Goal: Task Accomplishment & Management: Manage account settings

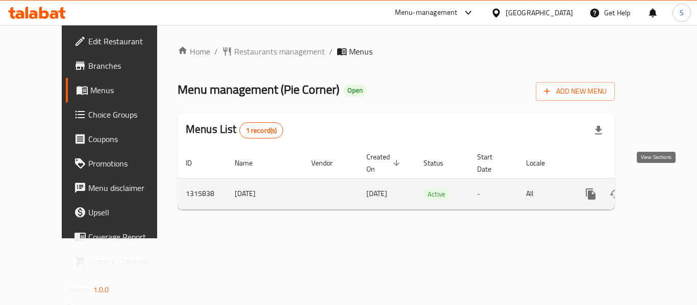
click at [658, 188] on icon "enhanced table" at bounding box center [664, 194] width 12 height 12
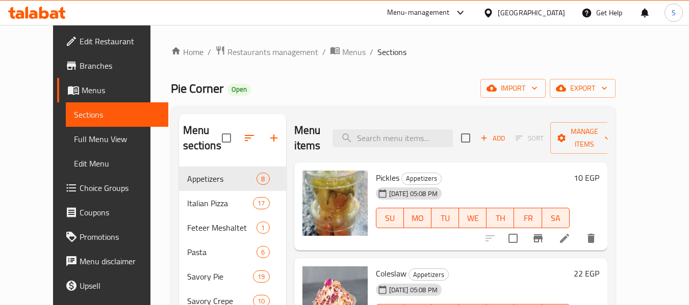
scroll to position [51, 0]
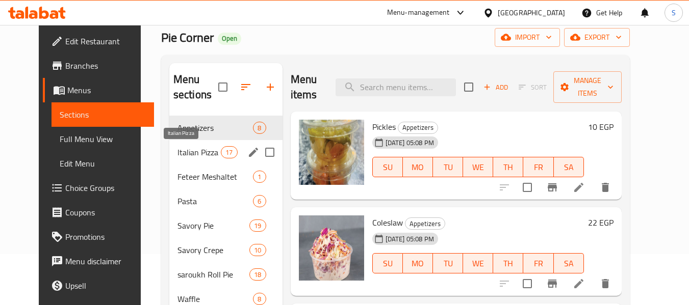
click at [190, 150] on span "Italian Pizza" at bounding box center [198, 152] width 43 height 12
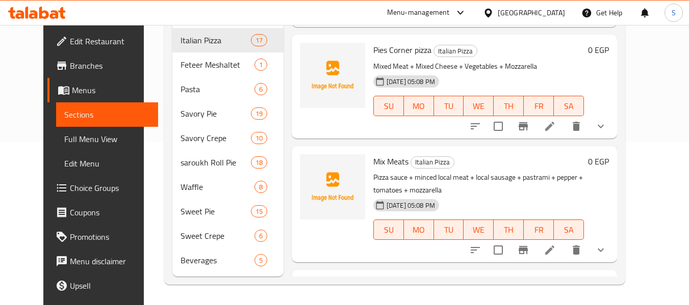
scroll to position [1622, 0]
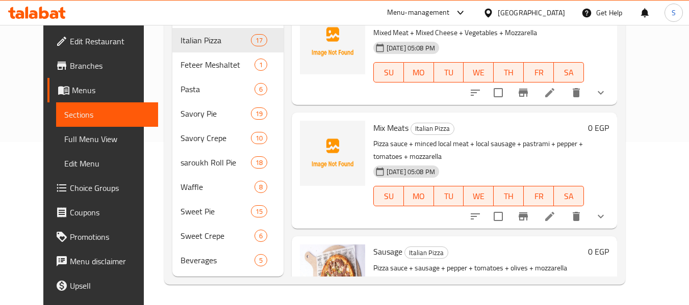
click at [64, 137] on span "Full Menu View" at bounding box center [107, 139] width 86 height 12
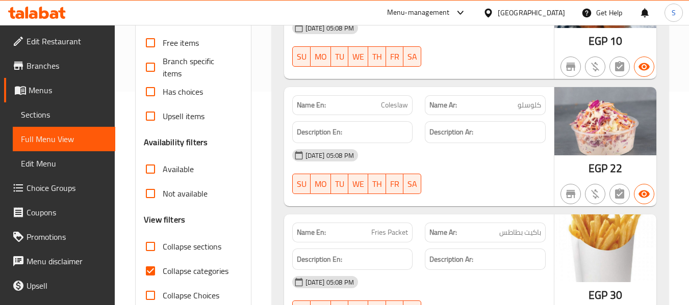
scroll to position [214, 0]
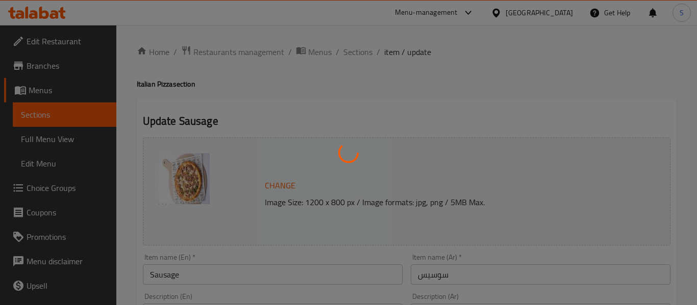
type input "حشو اطراف موزاريلا"
type input "1"
type input "إختيارك من الحجم:"
type input "1"
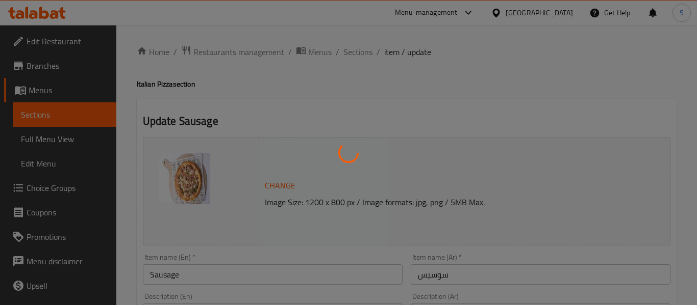
type input "1"
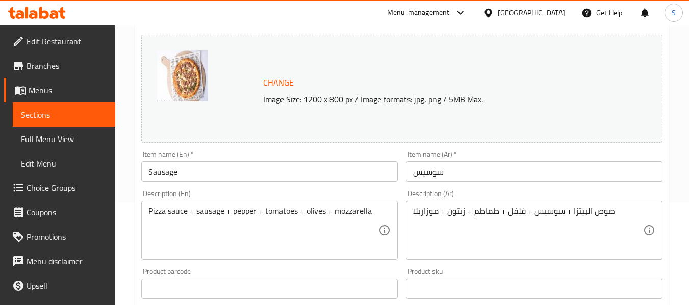
scroll to position [153, 0]
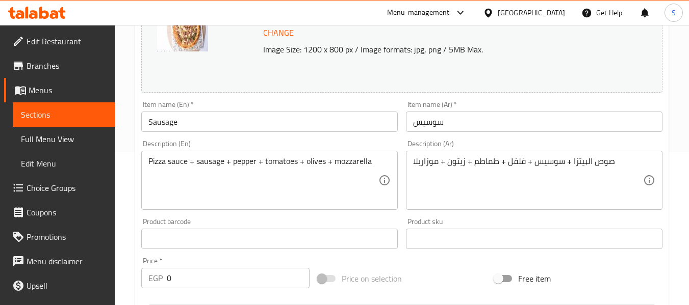
click at [250, 130] on input "Sausage" at bounding box center [269, 122] width 257 height 20
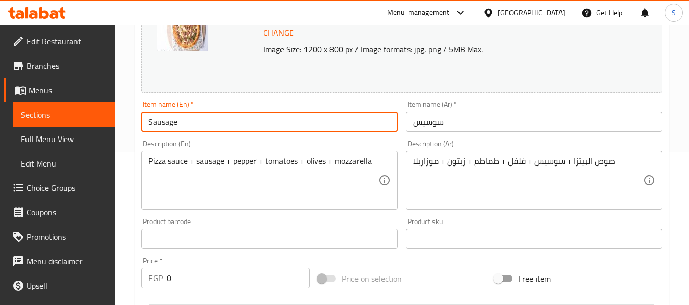
click at [250, 130] on input "Sausage" at bounding box center [269, 122] width 257 height 20
type input "Hot dog"
drag, startPoint x: 224, startPoint y: 103, endPoint x: 220, endPoint y: 111, distance: 8.9
click at [224, 103] on div "Item name (En)   * Hot dog Item name (En) *" at bounding box center [269, 116] width 257 height 31
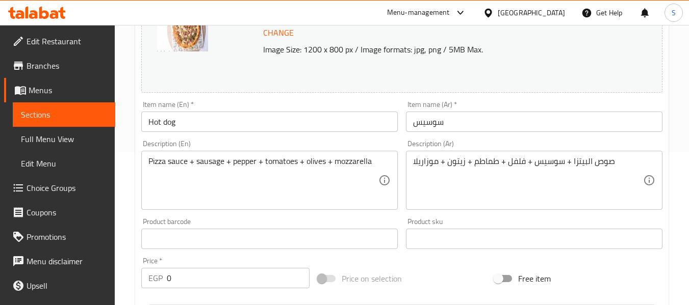
click at [208, 164] on textarea "Pizza sauce + sausage + pepper + tomatoes + olives + mozzarella" at bounding box center [263, 181] width 230 height 48
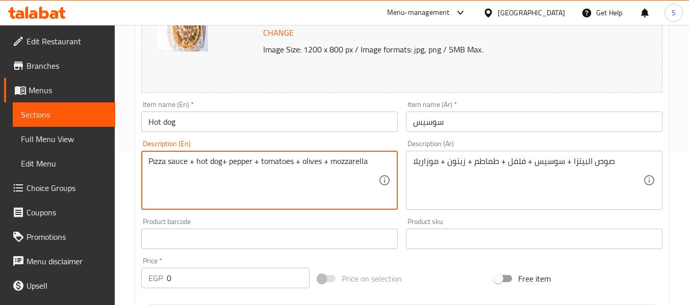
type textarea "Pizza sauce + hot dog+ pepper + tomatoes + olives + mozzarella"
click at [262, 118] on input "Hot dog" at bounding box center [269, 122] width 257 height 20
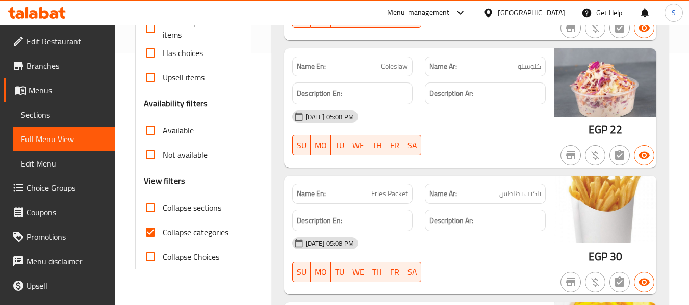
scroll to position [255, 0]
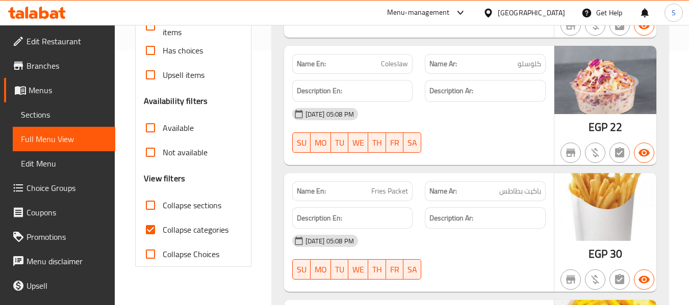
drag, startPoint x: 170, startPoint y: 234, endPoint x: 160, endPoint y: 234, distance: 9.7
click at [160, 234] on label "Collapse categories" at bounding box center [183, 230] width 90 height 24
click at [194, 231] on span "Collapse categories" at bounding box center [196, 230] width 66 height 12
click at [163, 231] on input "Collapse categories" at bounding box center [150, 230] width 24 height 24
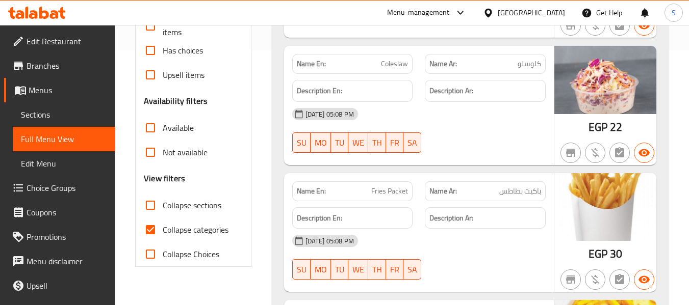
checkbox input "false"
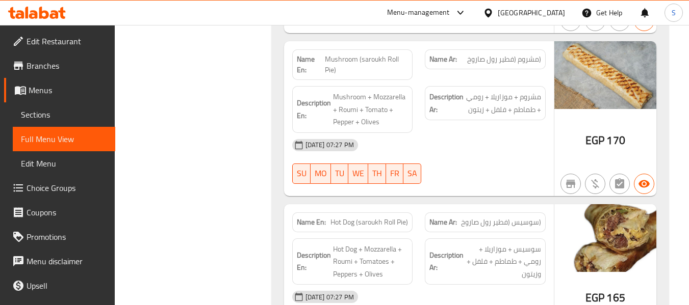
scroll to position [9180, 0]
